Goal: Find specific page/section: Locate a particular part of the current website

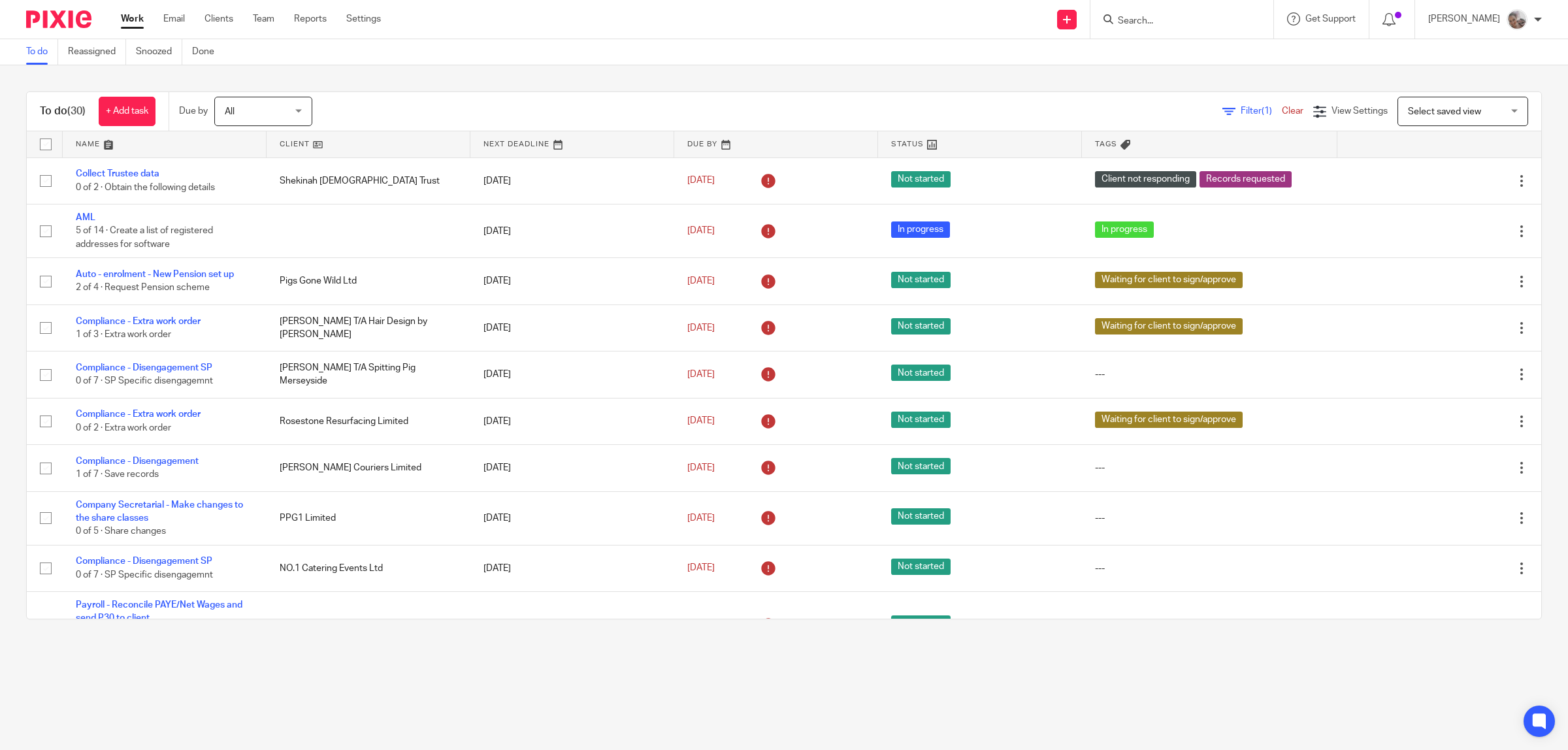
click at [1158, 17] on input "Search" at bounding box center [1175, 21] width 117 height 12
type input "jcw"
click at [1173, 67] on link at bounding box center [1230, 56] width 233 height 30
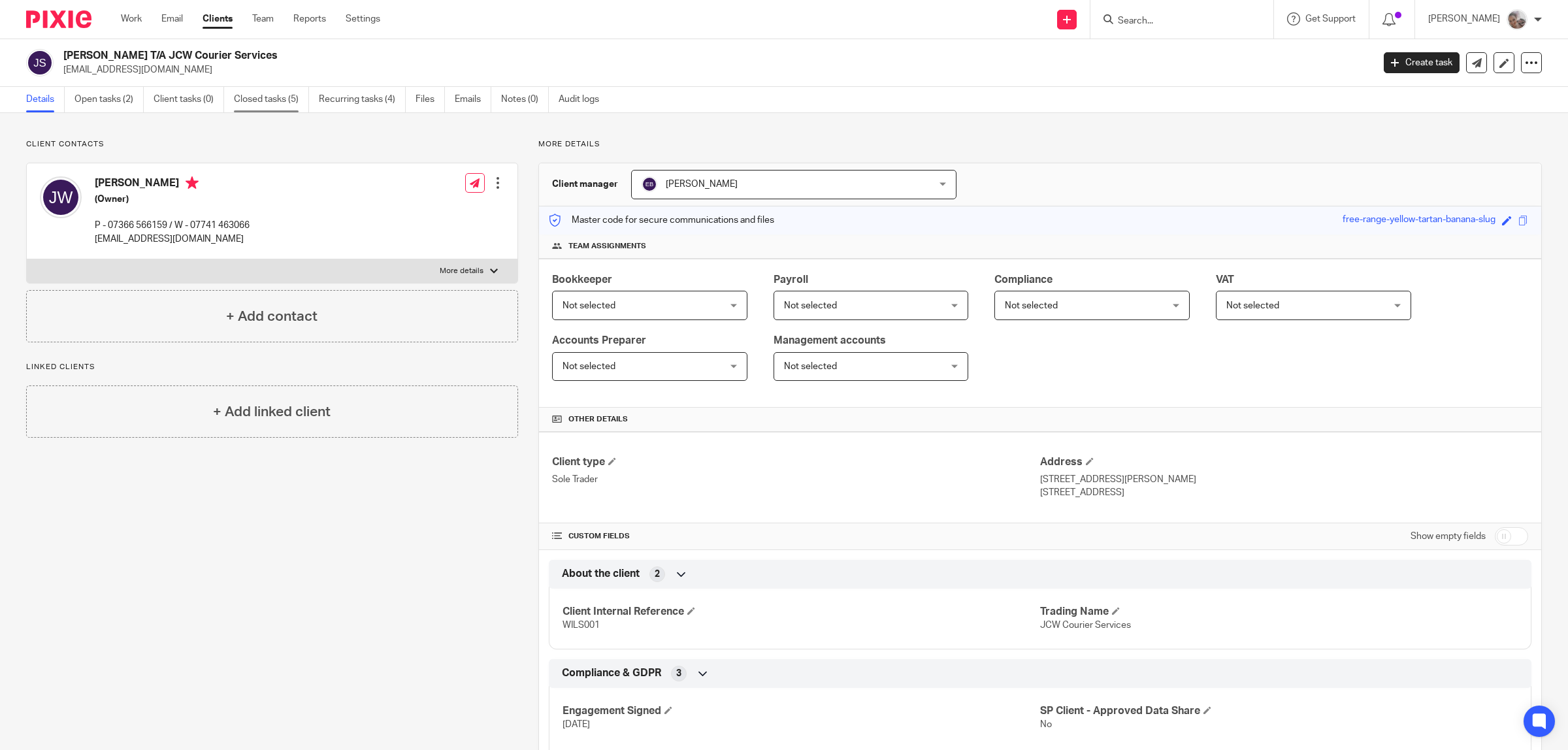
click at [266, 96] on link "Closed tasks (5)" at bounding box center [271, 100] width 75 height 26
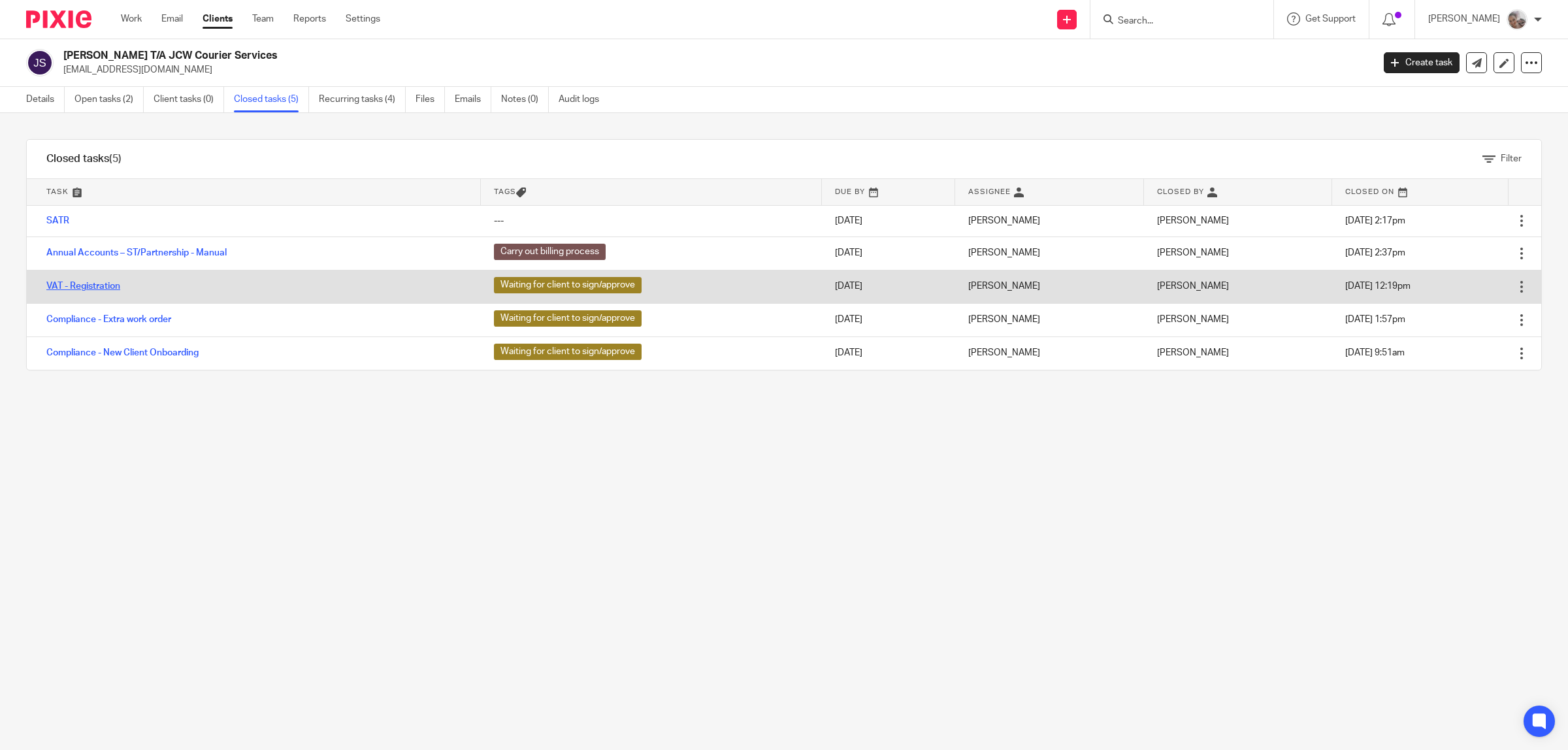
click at [92, 283] on link "VAT - Registration" at bounding box center [83, 286] width 74 height 9
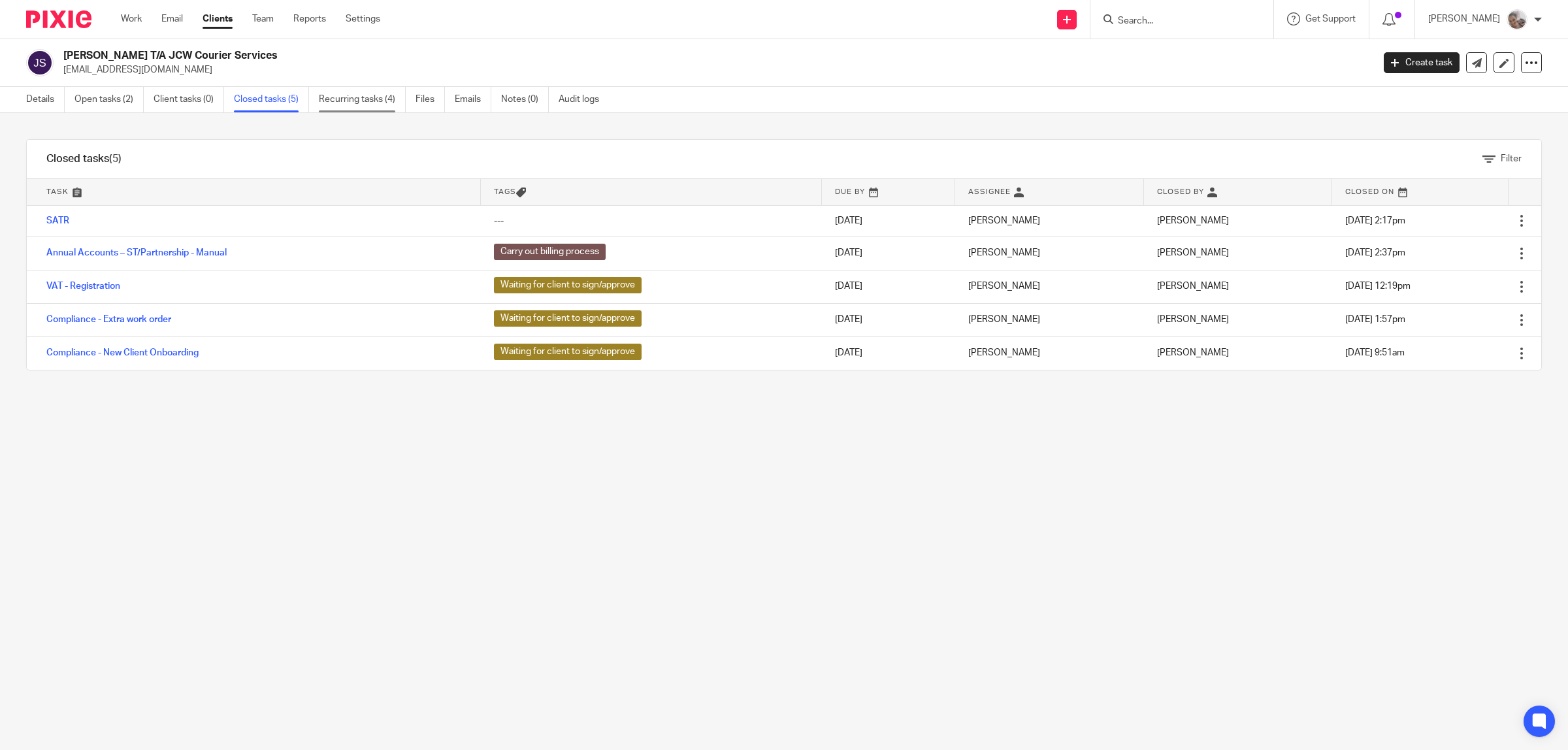
click at [365, 98] on link "Recurring tasks (4)" at bounding box center [362, 100] width 87 height 26
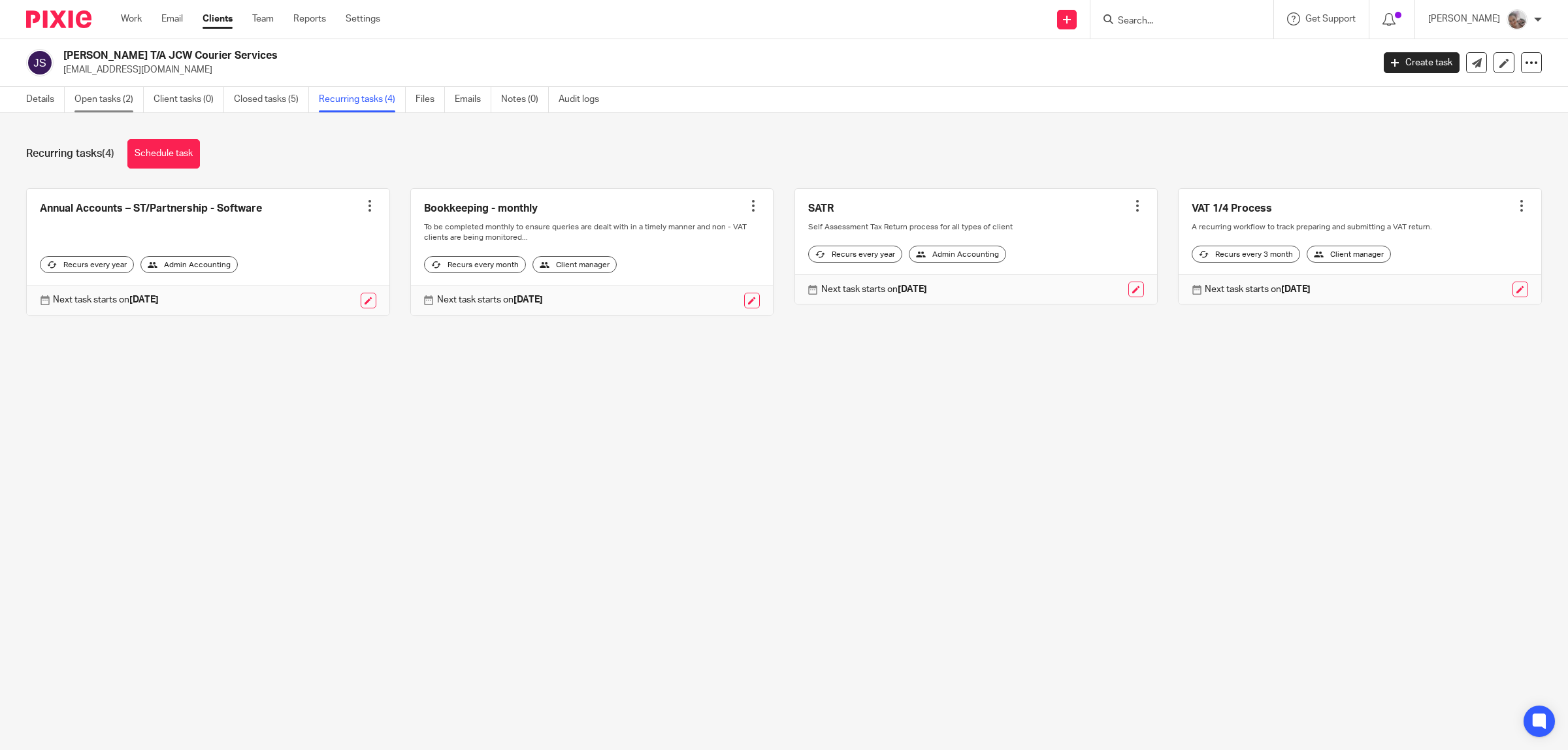
click at [109, 102] on link "Open tasks (2)" at bounding box center [109, 100] width 69 height 26
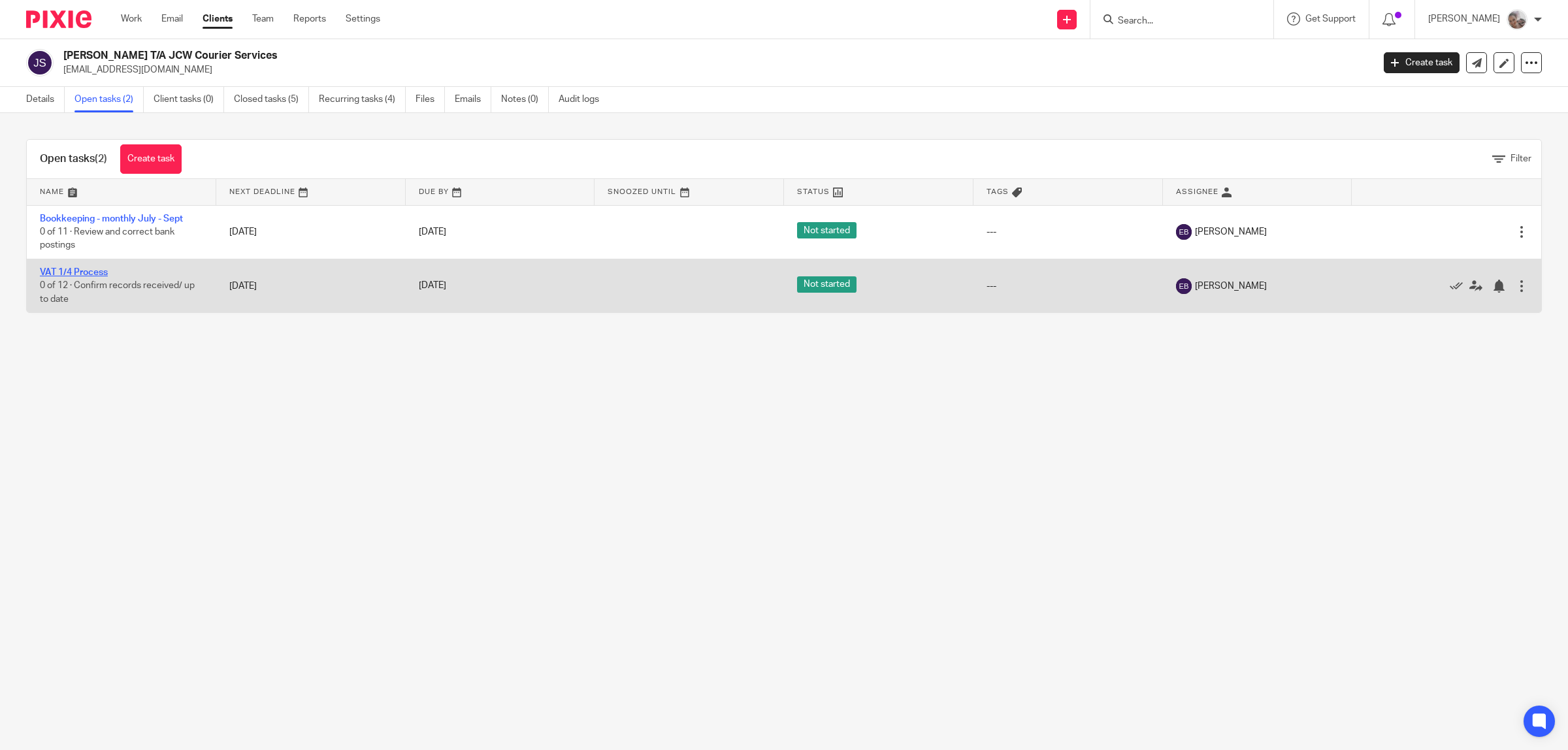
click at [85, 269] on link "VAT 1/4 Process" at bounding box center [74, 272] width 68 height 9
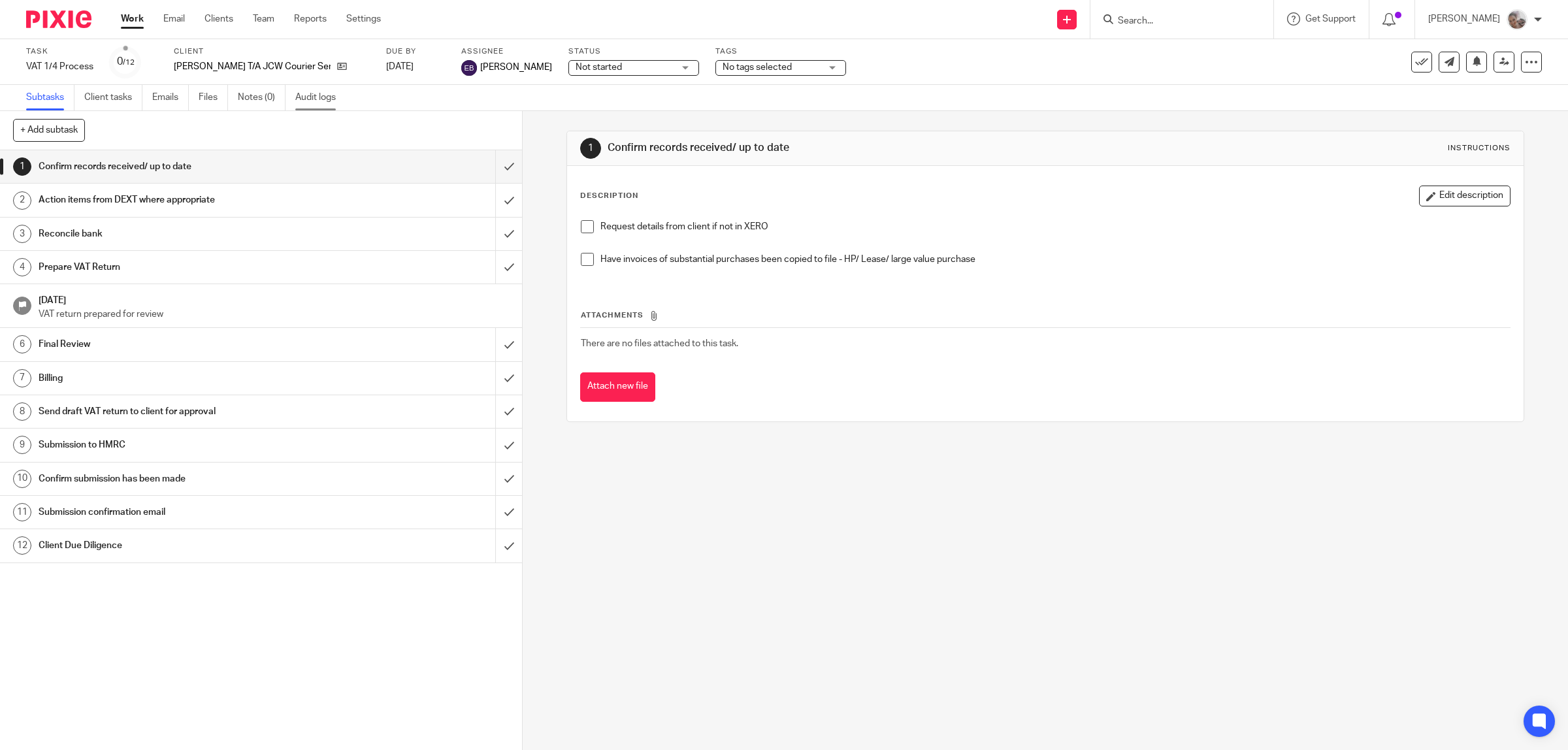
click at [306, 96] on link "Audit logs" at bounding box center [321, 98] width 50 height 26
